Goal: Task Accomplishment & Management: Use online tool/utility

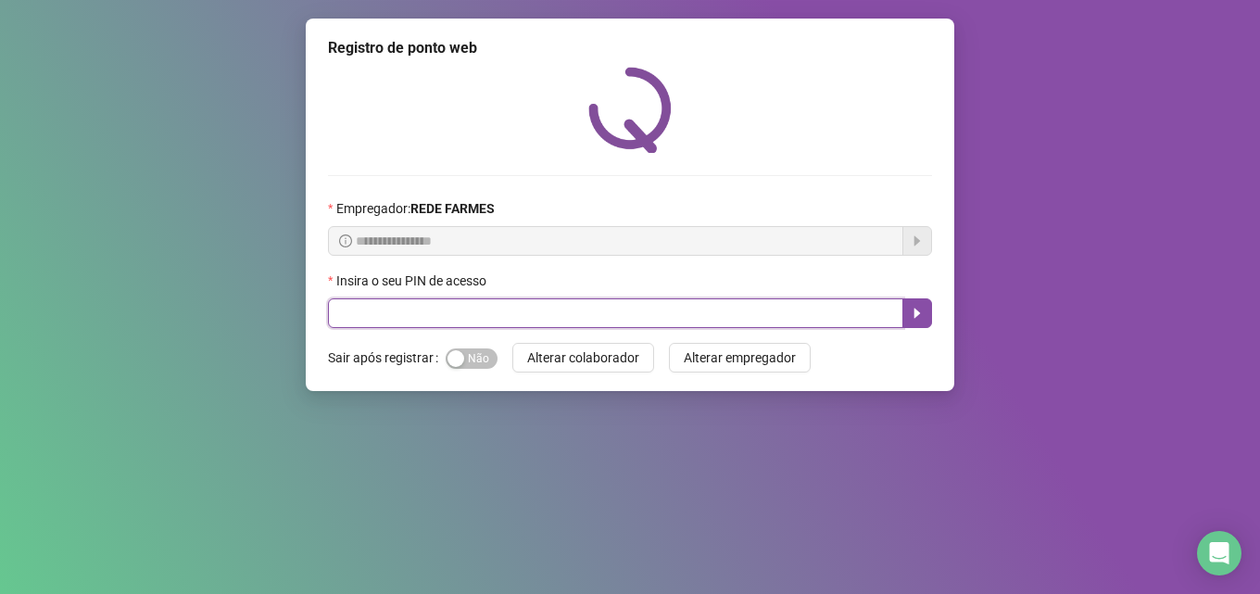
click at [500, 321] on input "text" at bounding box center [615, 313] width 575 height 30
type input "*****"
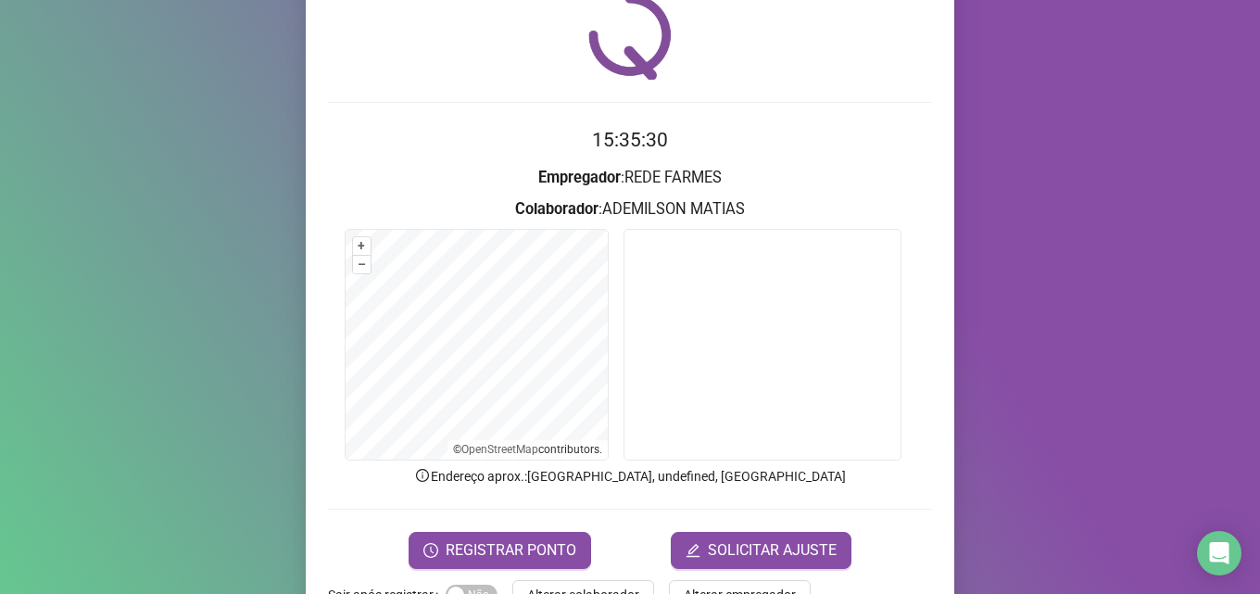
scroll to position [130, 0]
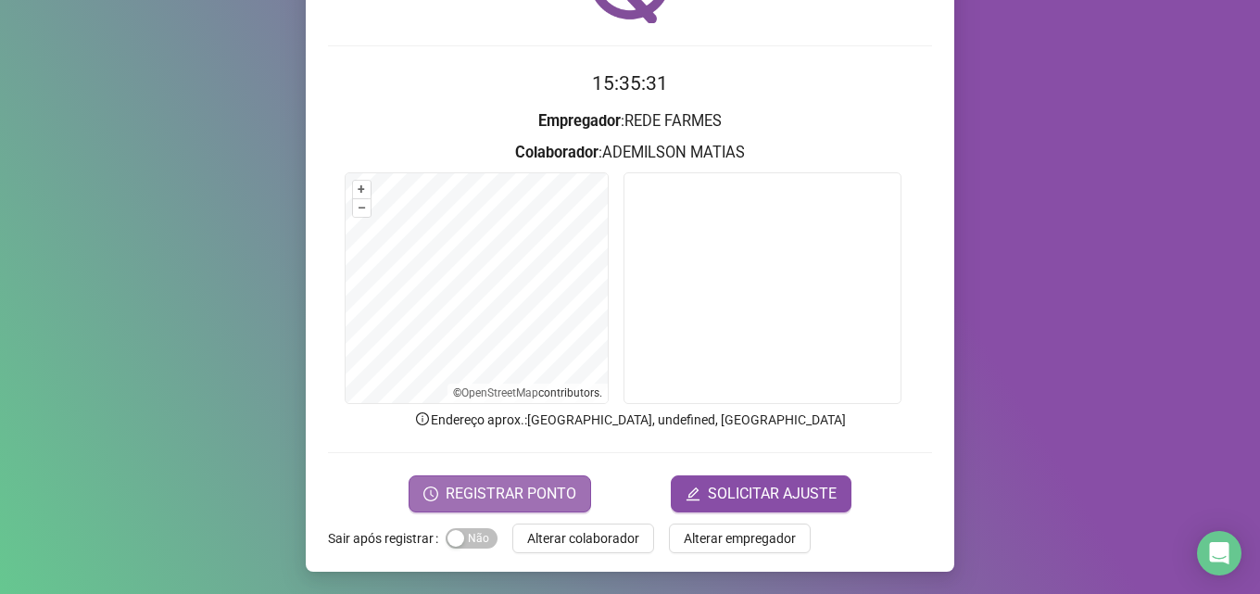
click at [537, 485] on span "REGISTRAR PONTO" at bounding box center [511, 494] width 131 height 22
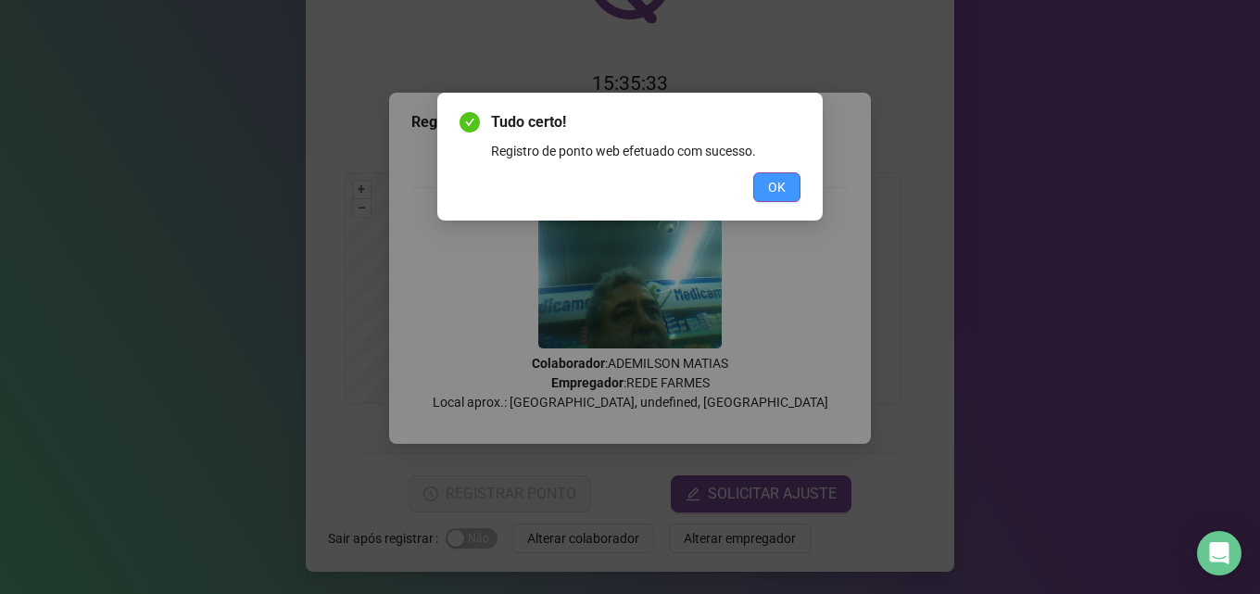
click at [768, 185] on span "OK" at bounding box center [777, 187] width 18 height 20
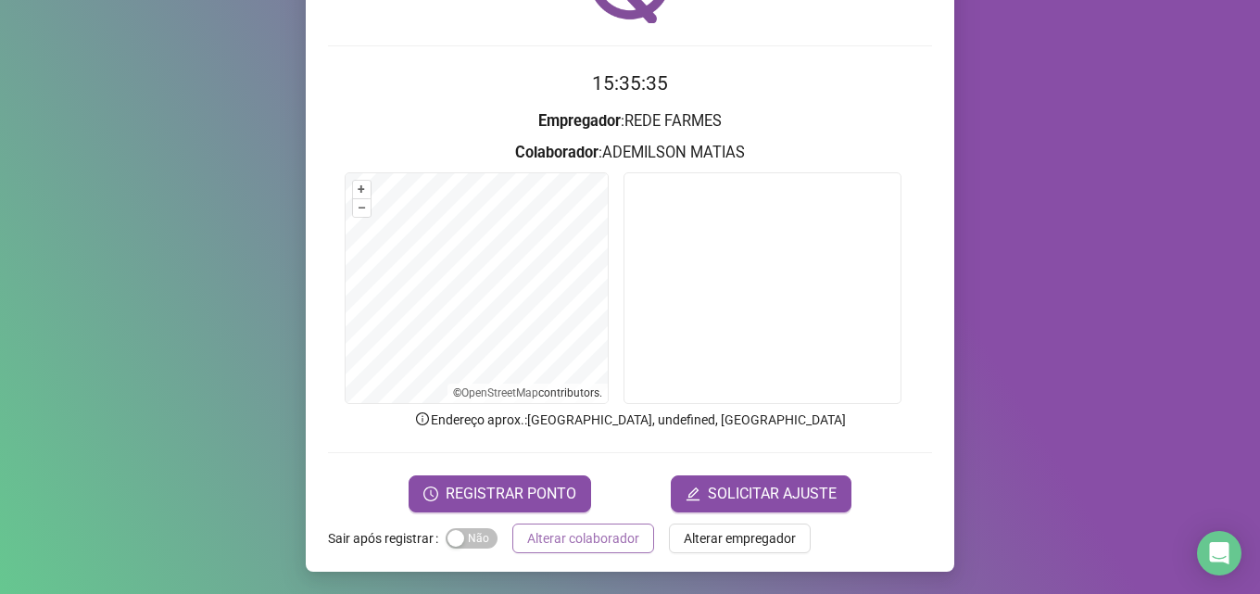
click at [576, 540] on span "Alterar colaborador" at bounding box center [583, 538] width 112 height 20
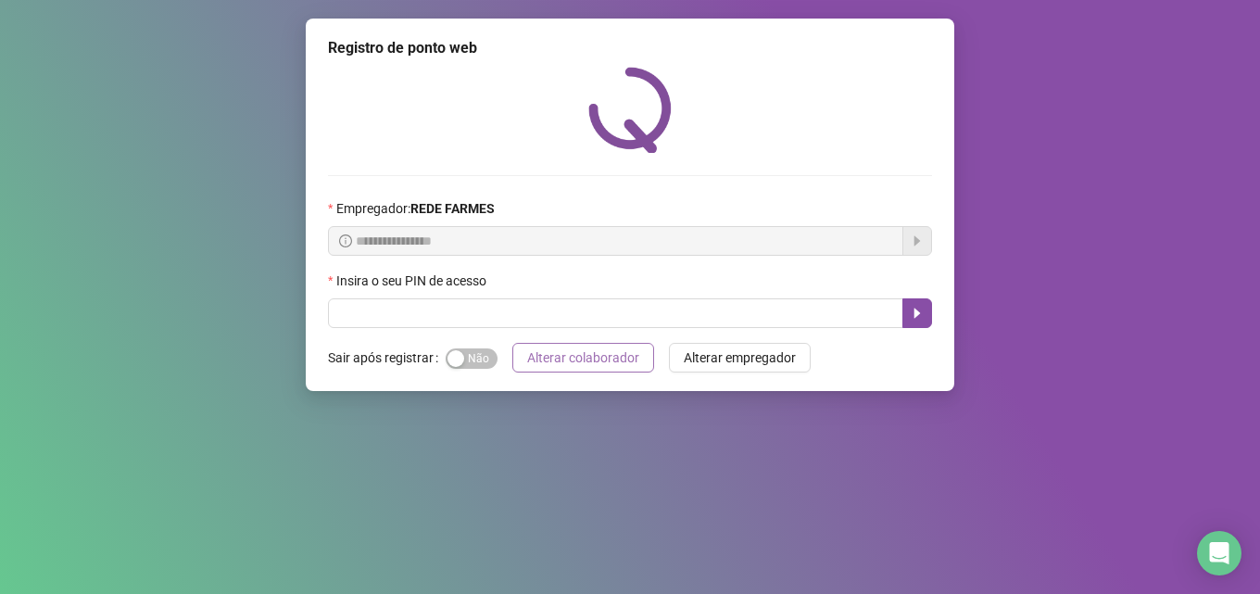
scroll to position [0, 0]
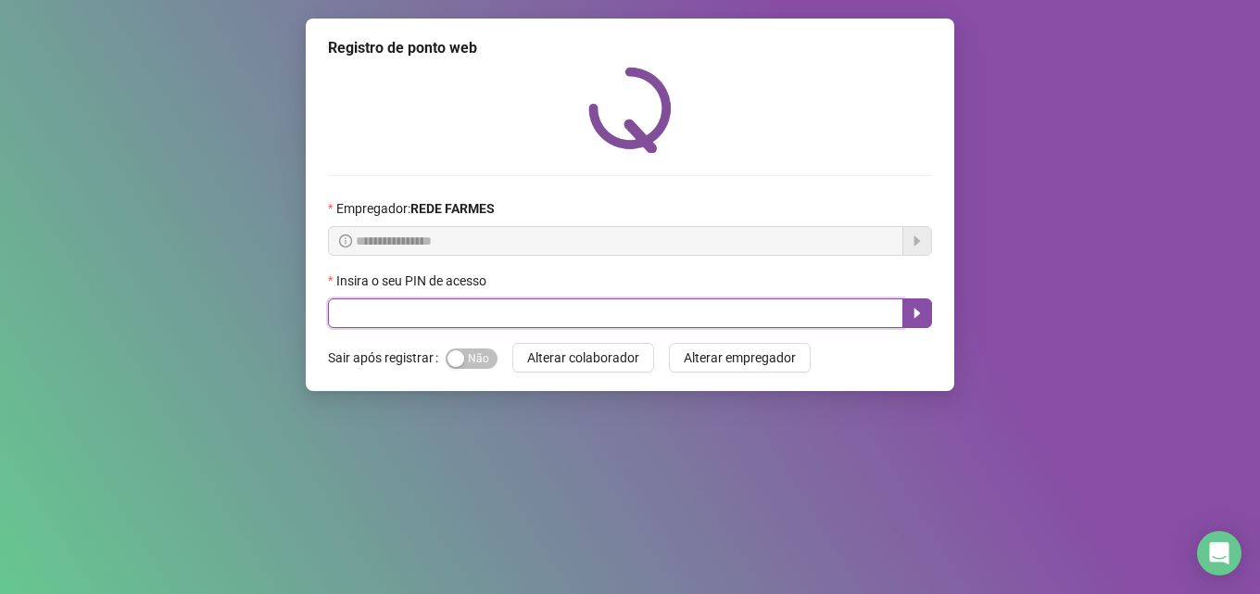
click at [563, 318] on input "text" at bounding box center [615, 313] width 575 height 30
type input "*"
type input "*****"
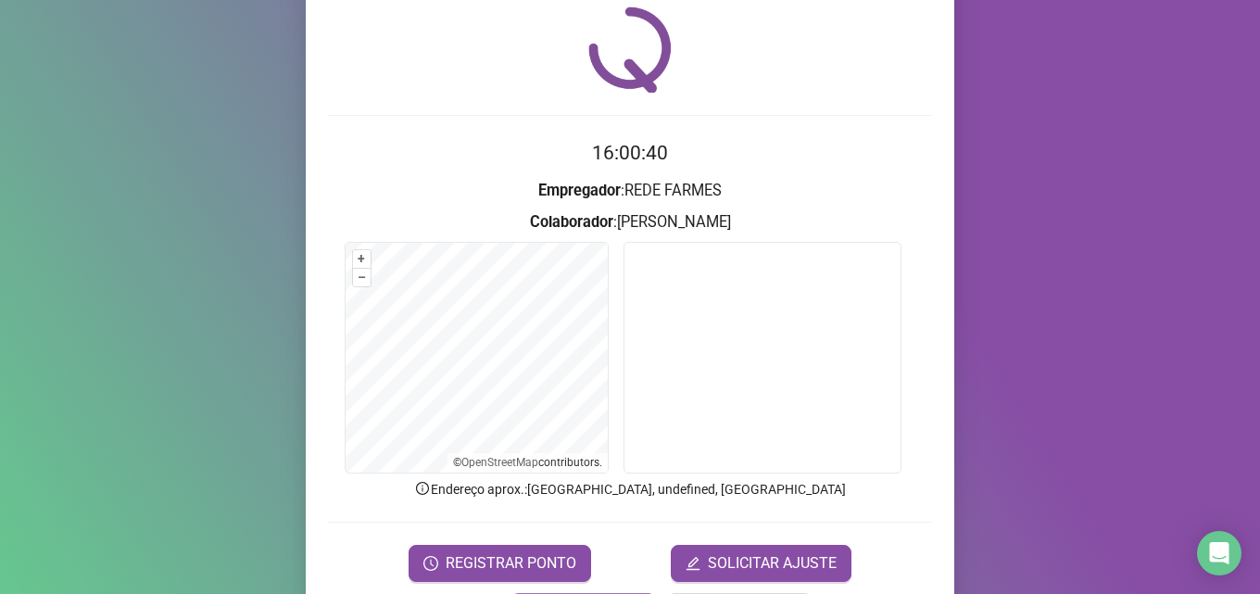
scroll to position [93, 0]
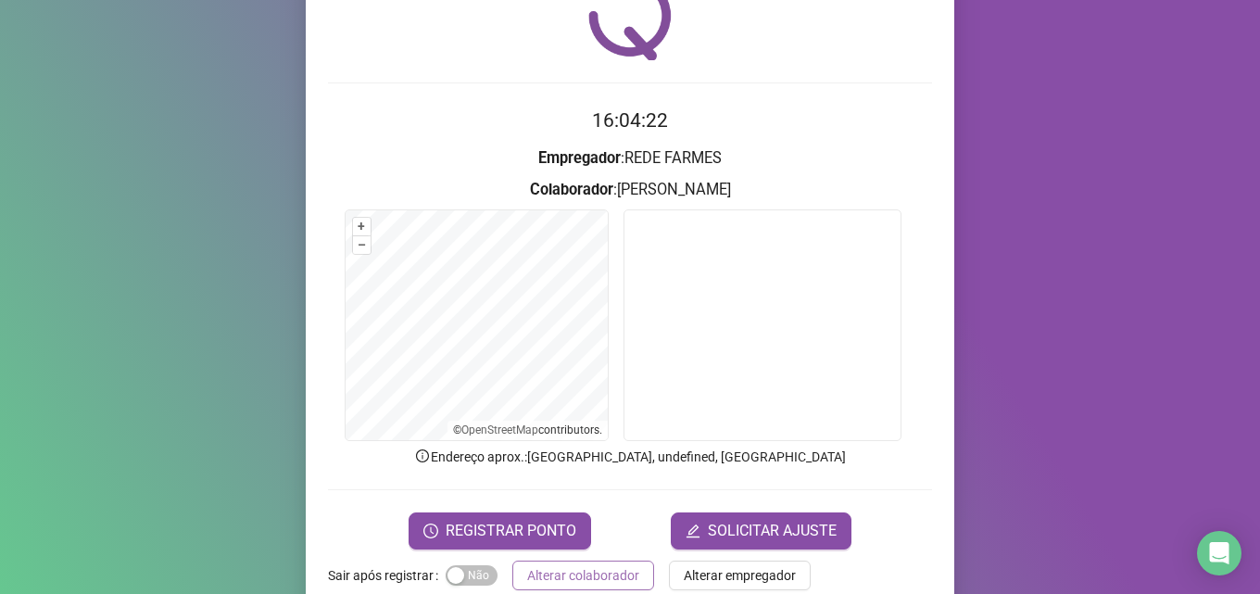
click at [596, 568] on span "Alterar colaborador" at bounding box center [583, 575] width 112 height 20
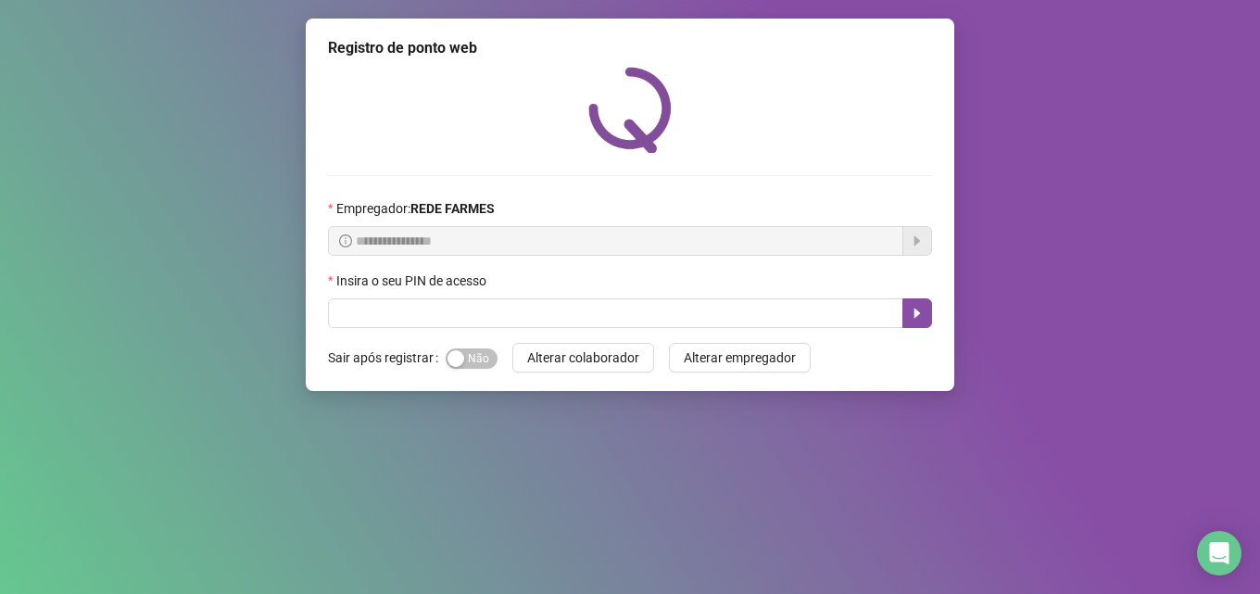
scroll to position [0, 0]
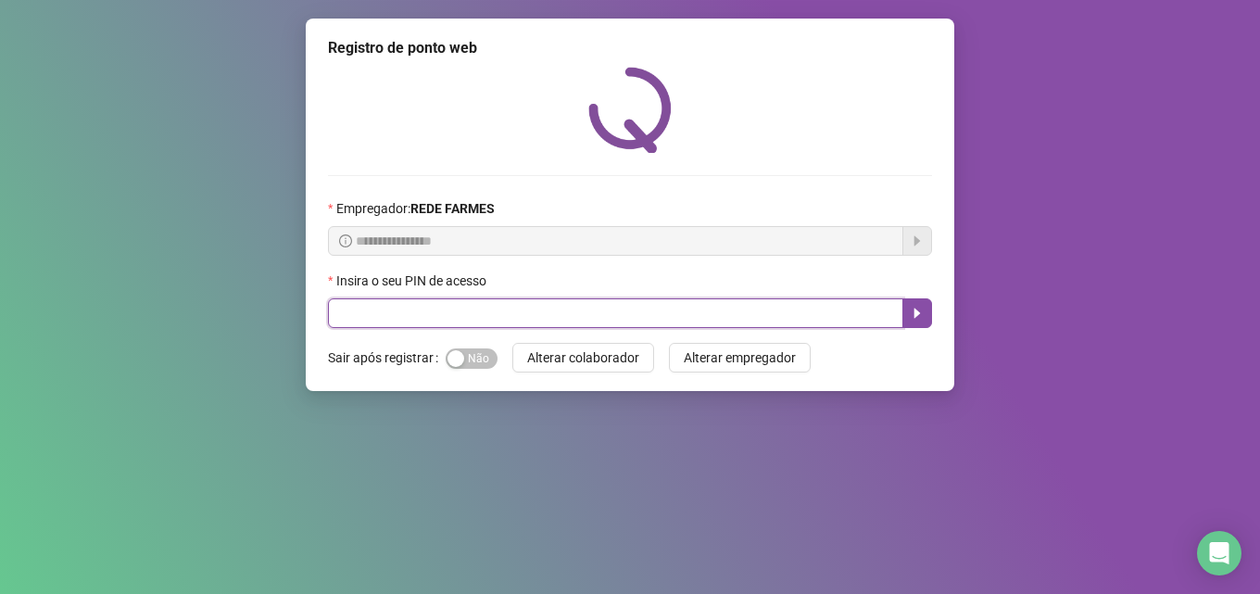
click at [379, 314] on input "text" at bounding box center [615, 313] width 575 height 30
type input "*****"
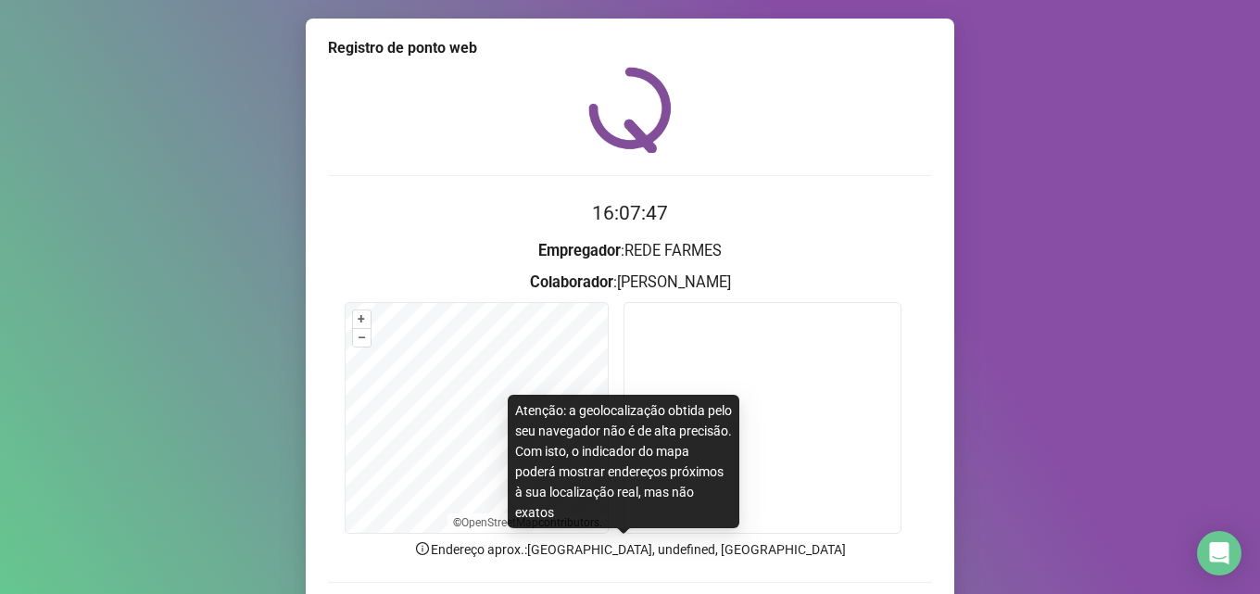
scroll to position [130, 0]
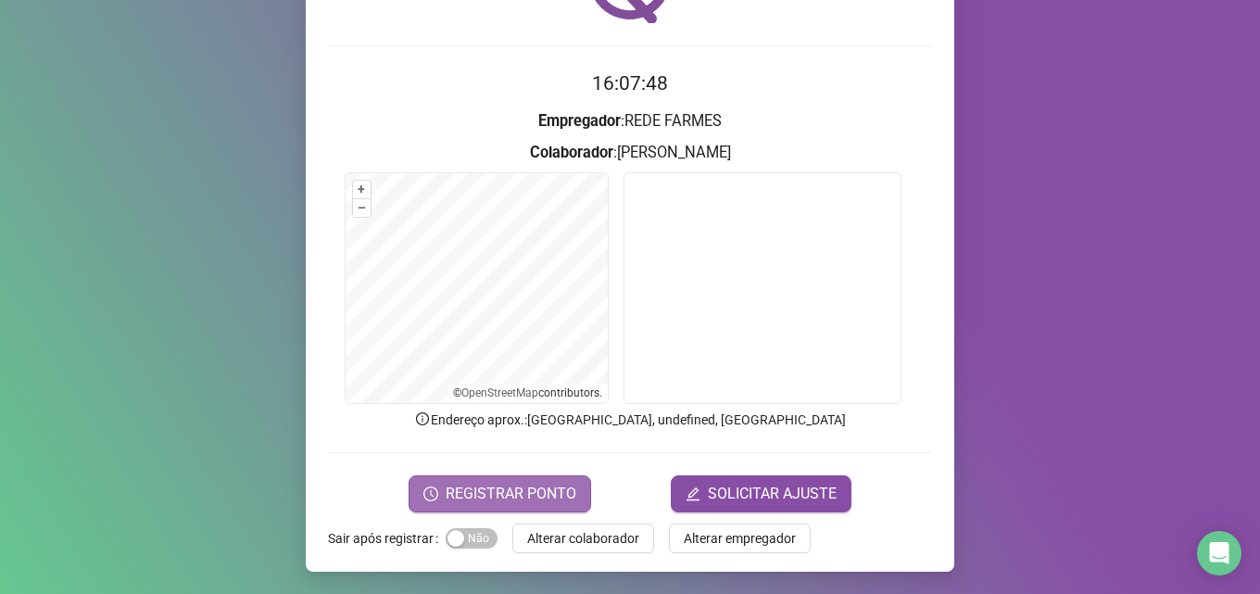
click at [488, 501] on span "REGISTRAR PONTO" at bounding box center [511, 494] width 131 height 22
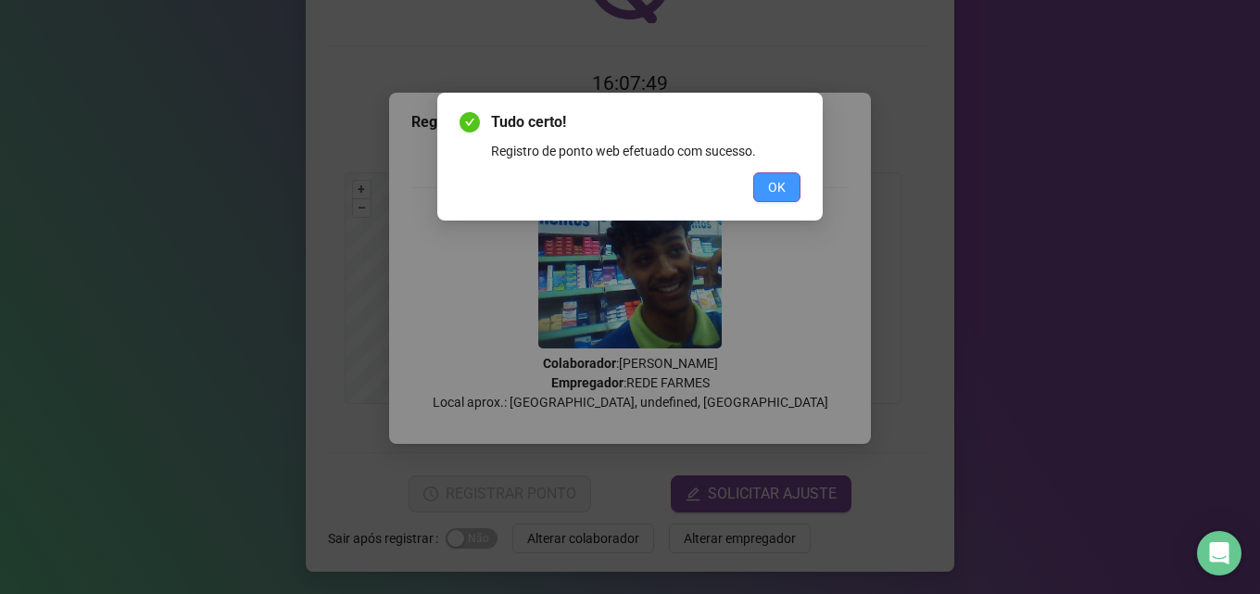
click at [778, 187] on span "OK" at bounding box center [777, 187] width 18 height 20
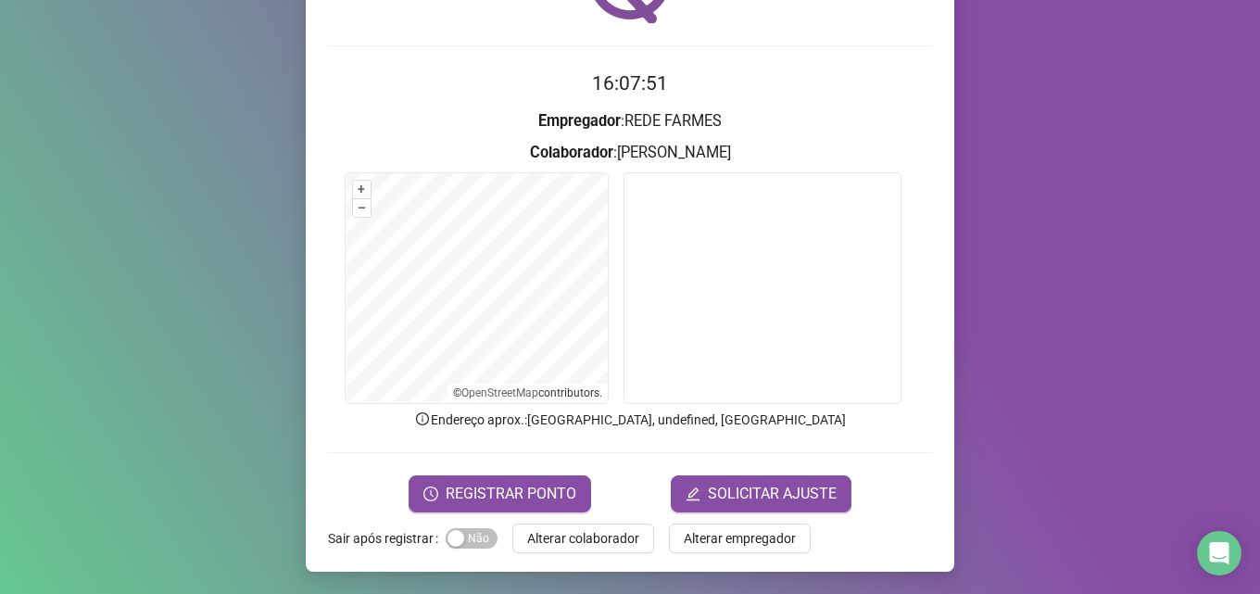
click at [605, 542] on span "Alterar colaborador" at bounding box center [583, 538] width 112 height 20
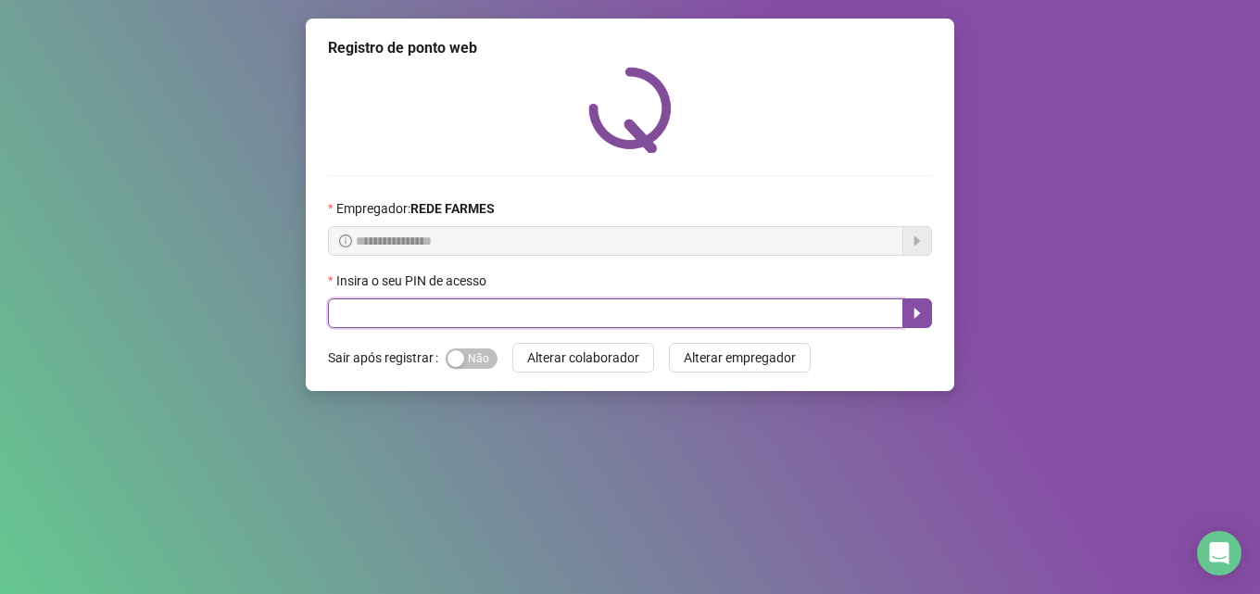
click at [533, 321] on input "text" at bounding box center [615, 313] width 575 height 30
type input "*****"
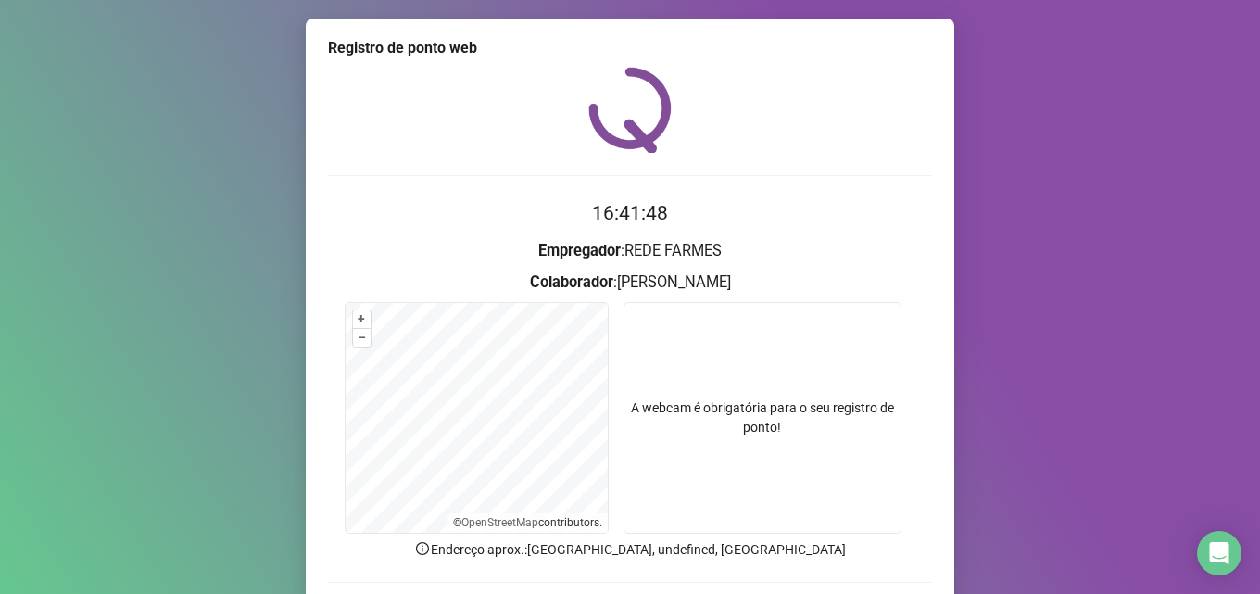
scroll to position [130, 0]
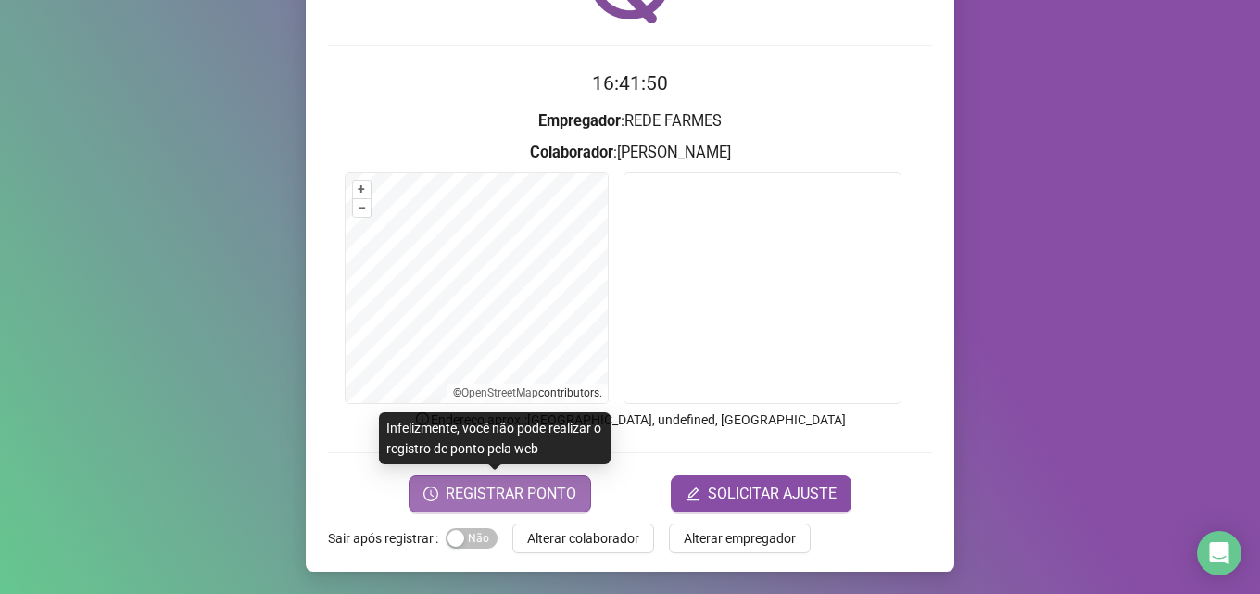
click at [531, 496] on span "REGISTRAR PONTO" at bounding box center [511, 494] width 131 height 22
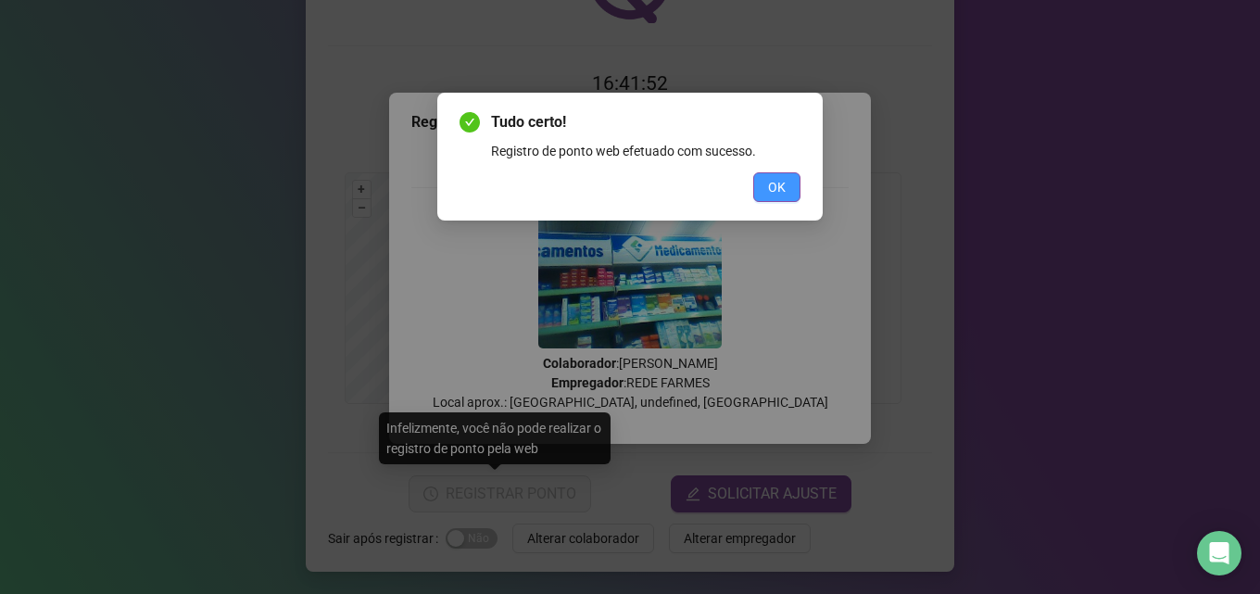
click at [780, 184] on span "OK" at bounding box center [777, 187] width 18 height 20
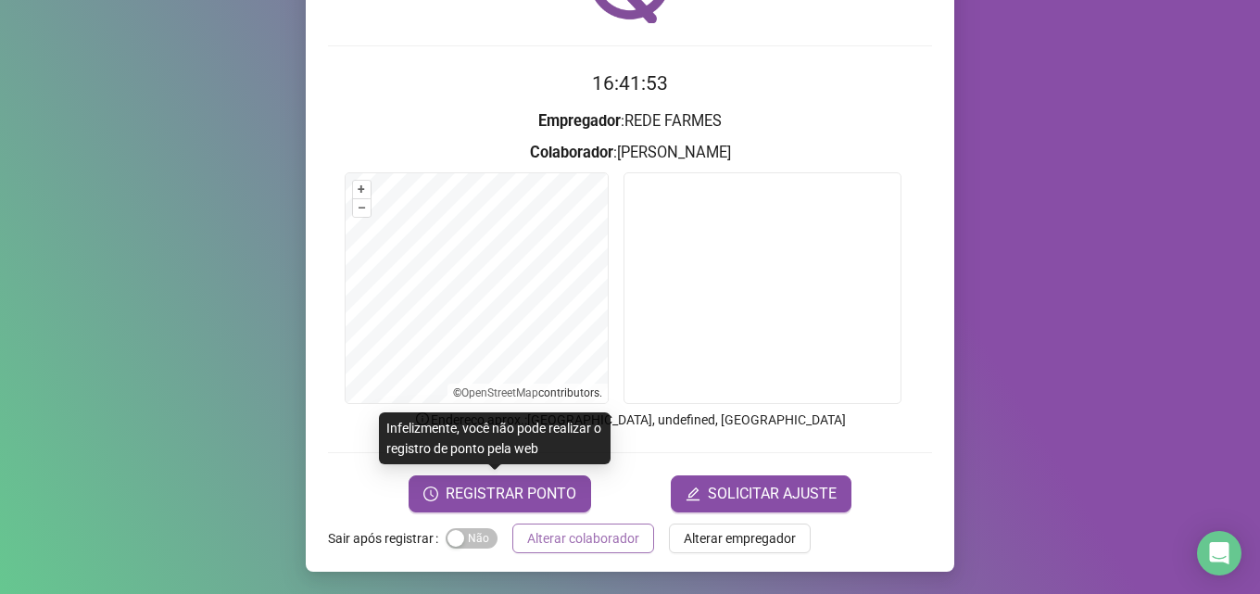
click at [594, 536] on span "Alterar colaborador" at bounding box center [583, 538] width 112 height 20
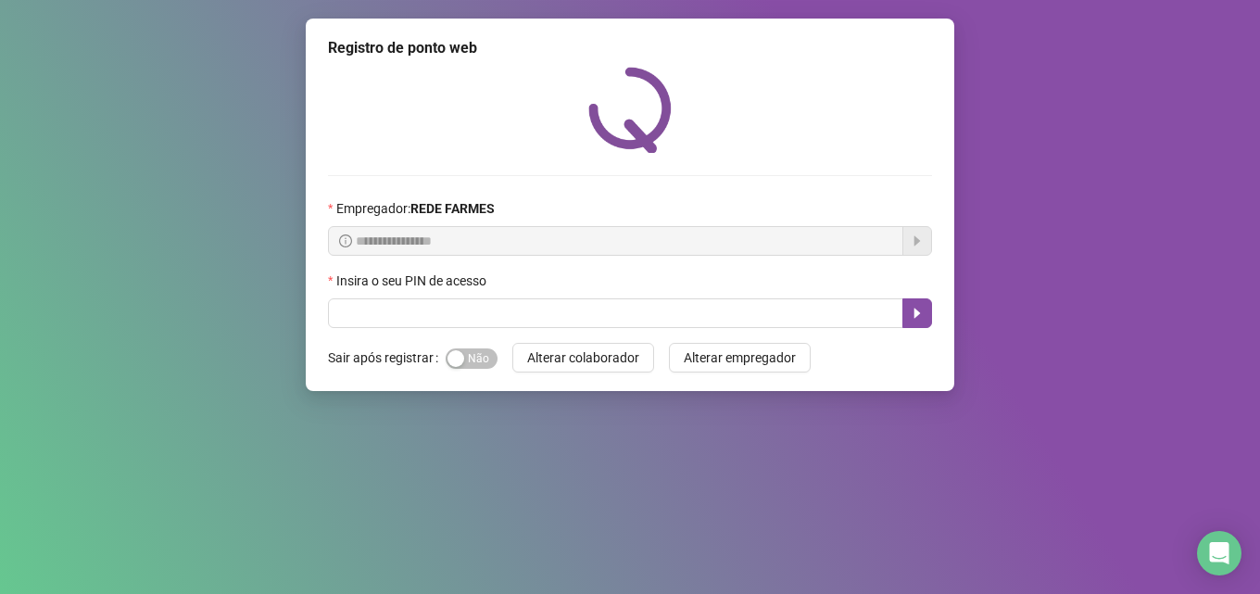
scroll to position [0, 0]
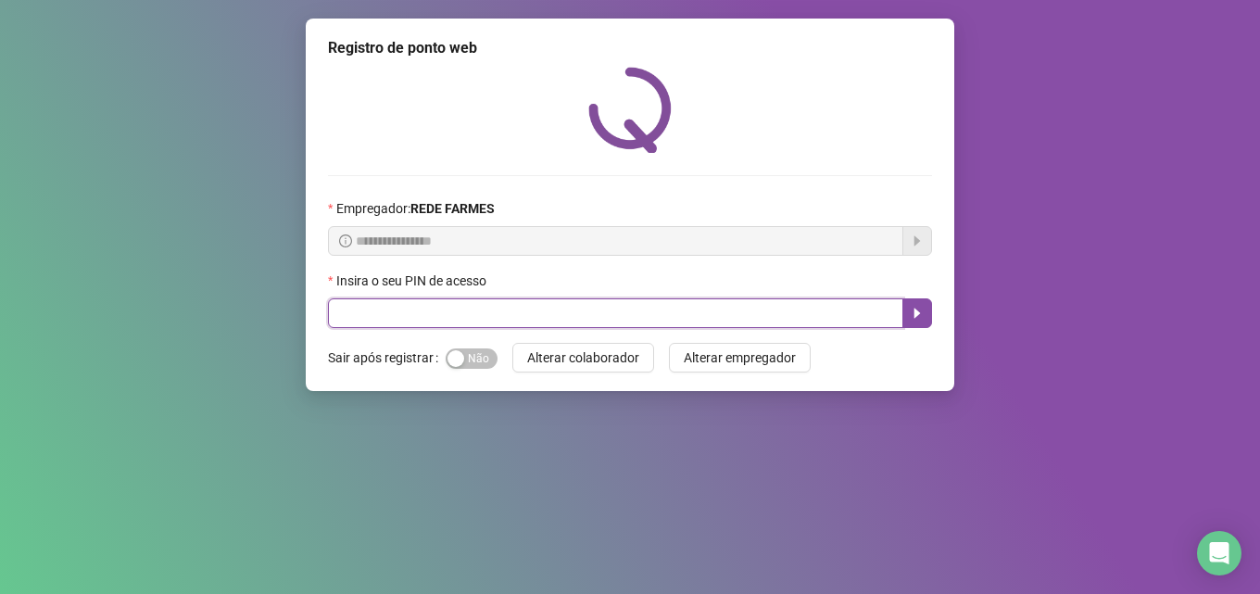
click at [371, 305] on input "text" at bounding box center [615, 313] width 575 height 30
type input "*****"
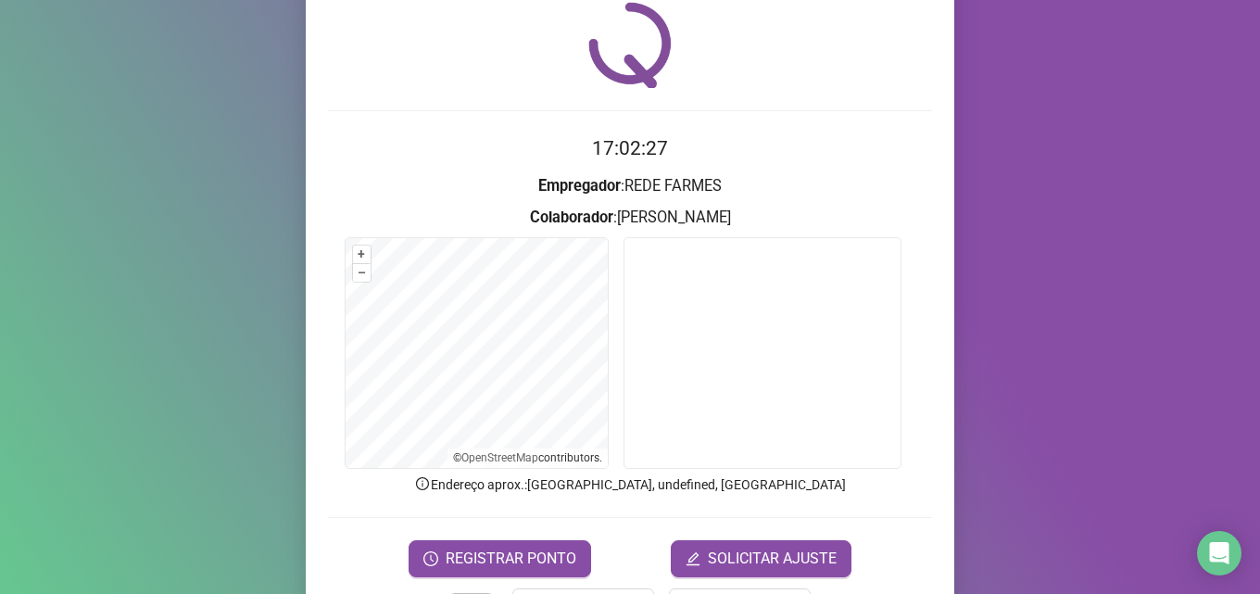
scroll to position [130, 0]
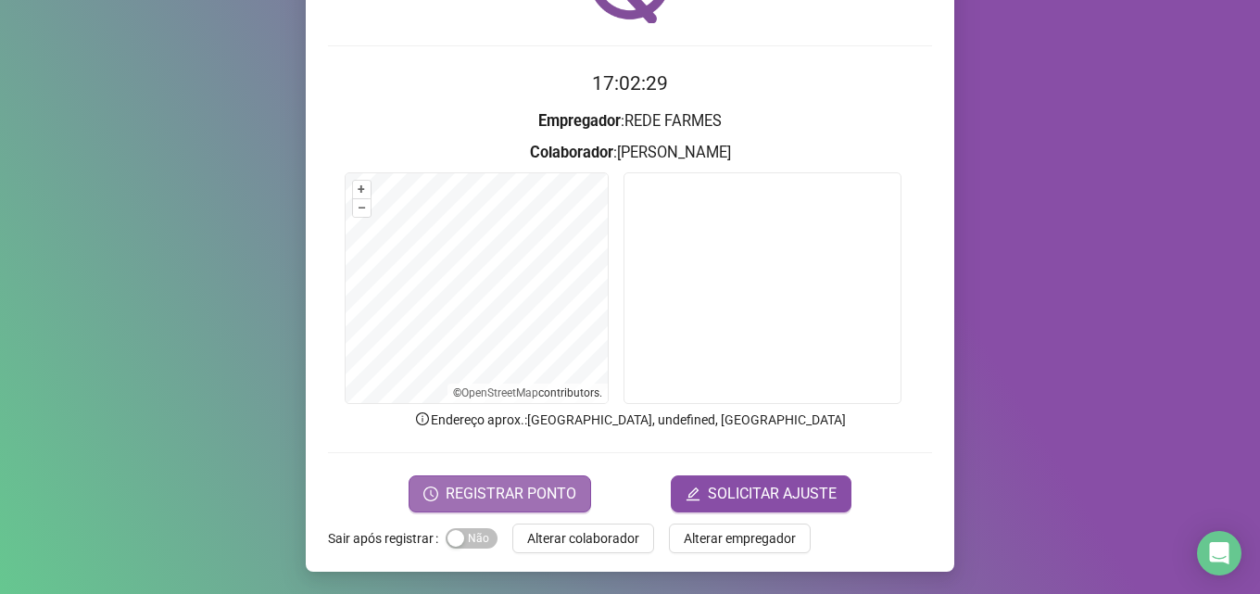
click at [559, 495] on span "REGISTRAR PONTO" at bounding box center [511, 494] width 131 height 22
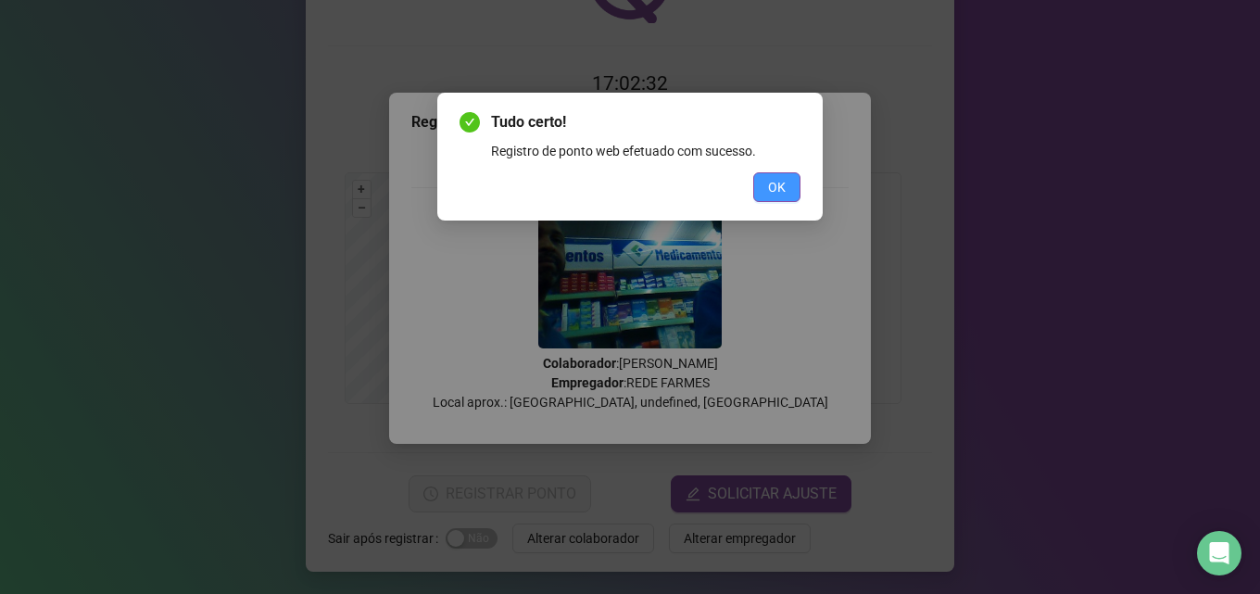
click at [782, 175] on button "OK" at bounding box center [776, 187] width 47 height 30
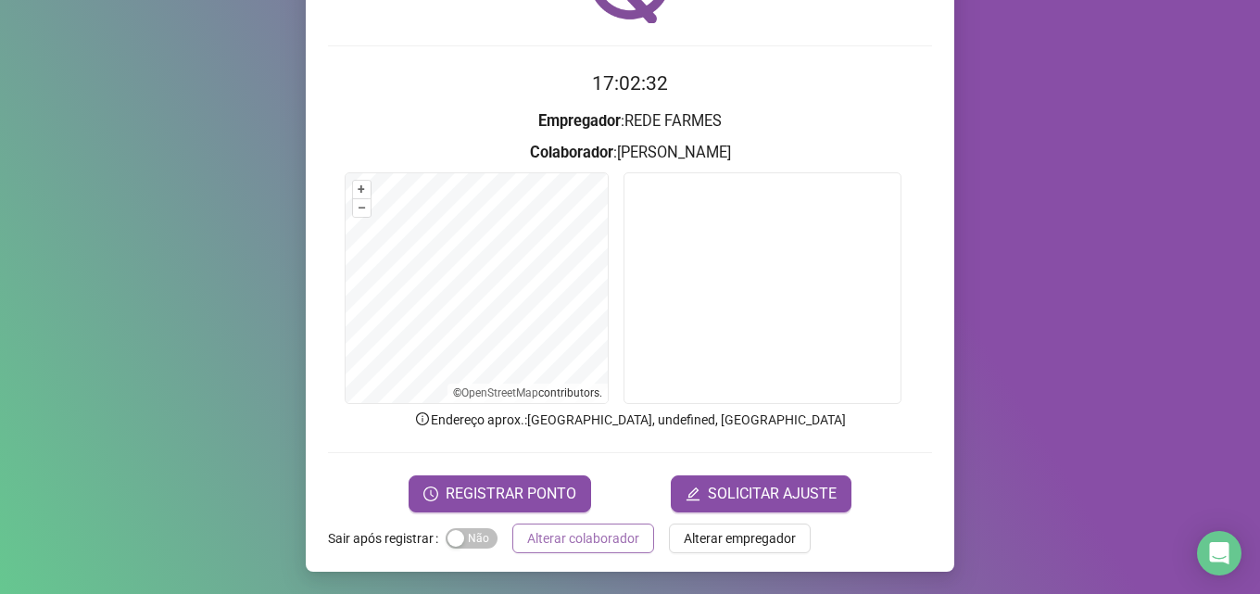
click at [560, 541] on span "Alterar colaborador" at bounding box center [583, 538] width 112 height 20
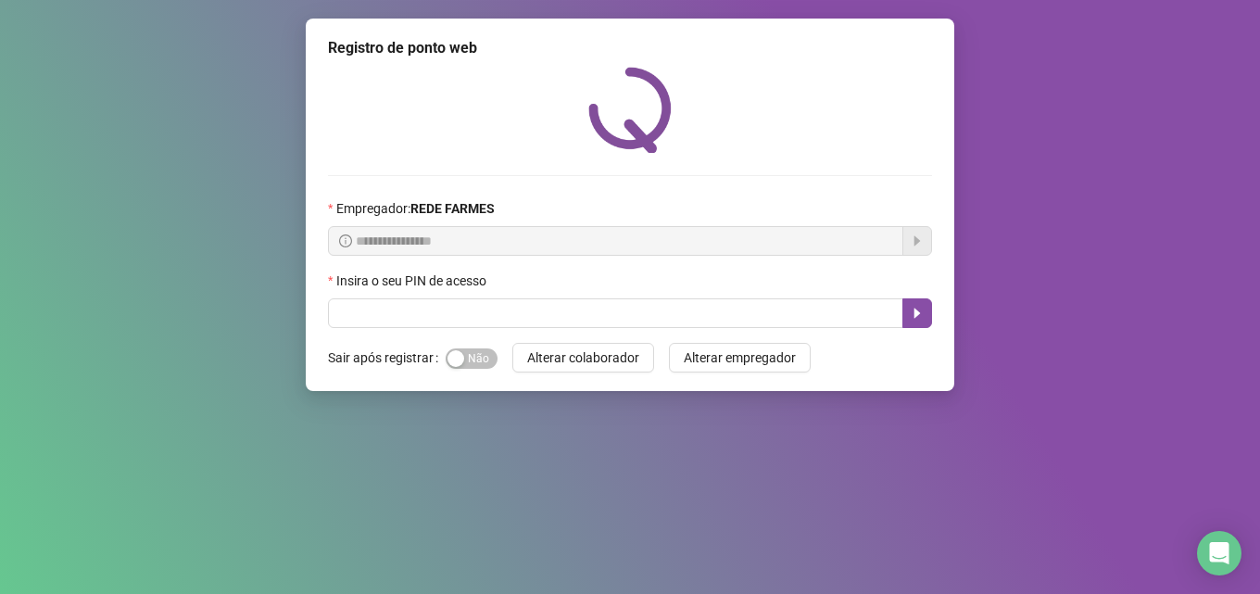
scroll to position [0, 0]
